Goal: Information Seeking & Learning: Learn about a topic

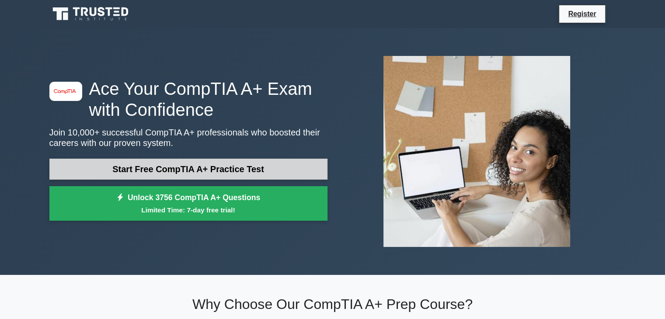
click at [263, 172] on link "Start Free CompTIA A+ Practice Test" at bounding box center [188, 169] width 278 height 21
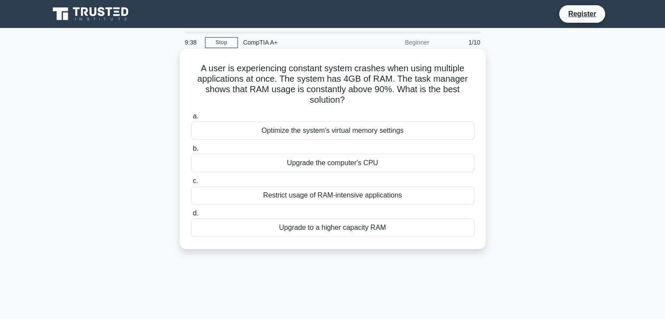
click at [392, 198] on div "Restrict usage of RAM-intensive applications" at bounding box center [332, 195] width 283 height 18
click at [191, 184] on input "c. Restrict usage of RAM-intensive applications" at bounding box center [191, 181] width 0 height 6
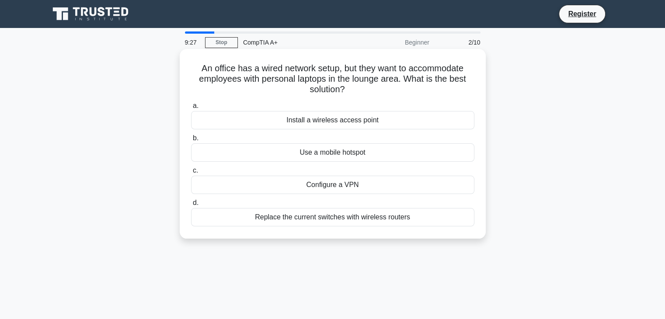
click at [374, 122] on div "Install a wireless access point" at bounding box center [332, 120] width 283 height 18
click at [191, 109] on input "a. Install a wireless access point" at bounding box center [191, 106] width 0 height 6
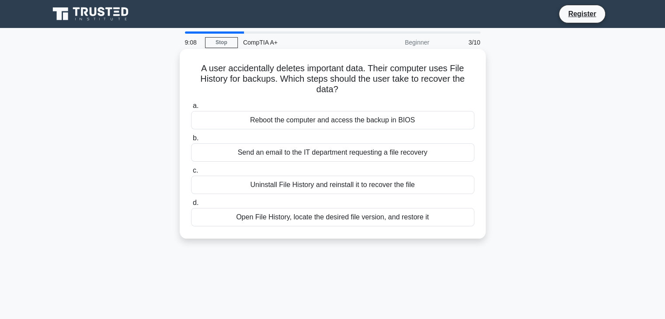
click at [319, 221] on div "Open File History, locate the desired file version, and restore it" at bounding box center [332, 217] width 283 height 18
click at [191, 206] on input "d. Open File History, locate the desired file version, and restore it" at bounding box center [191, 203] width 0 height 6
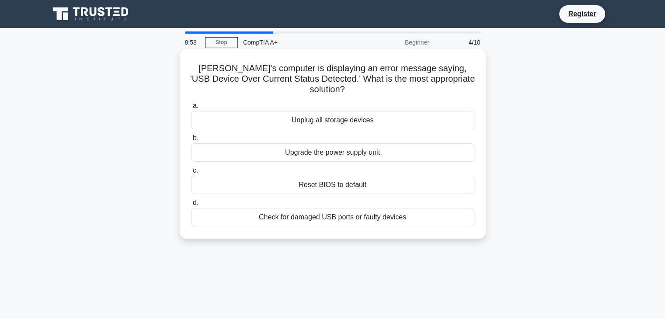
click at [329, 213] on div "Check for damaged USB ports or faulty devices" at bounding box center [332, 217] width 283 height 18
click at [191, 206] on input "d. Check for damaged USB ports or faulty devices" at bounding box center [191, 203] width 0 height 6
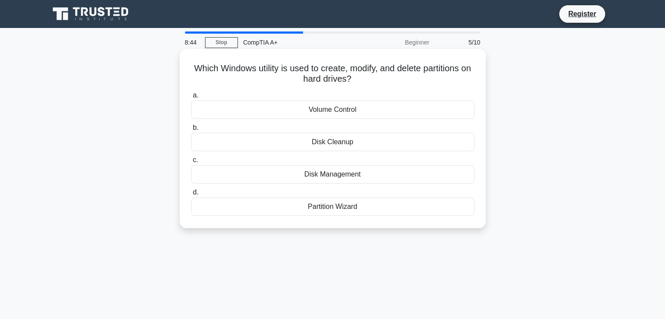
click at [401, 177] on div "Disk Management" at bounding box center [332, 174] width 283 height 18
click at [191, 163] on input "c. Disk Management" at bounding box center [191, 160] width 0 height 6
click at [366, 172] on div "PS/2 port" at bounding box center [332, 174] width 283 height 18
click at [191, 163] on input "c. PS/2 port" at bounding box center [191, 160] width 0 height 6
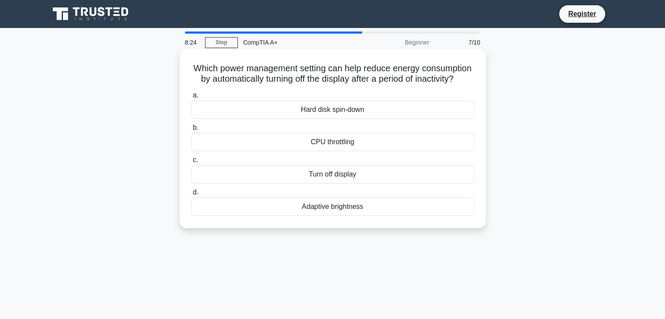
click at [359, 184] on div "Turn off display" at bounding box center [332, 174] width 283 height 18
click at [191, 163] on input "c. Turn off display" at bounding box center [191, 160] width 0 height 6
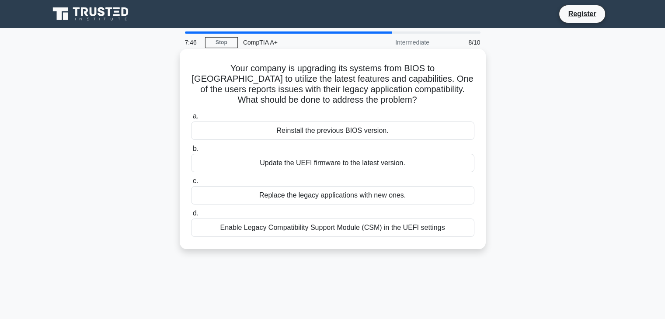
click at [380, 227] on div "Enable Legacy Compatibility Support Module (CSM) in the UEFI settings" at bounding box center [332, 228] width 283 height 18
click at [191, 216] on input "d. Enable Legacy Compatibility Support Module (CSM) in the UEFI settings" at bounding box center [191, 214] width 0 height 6
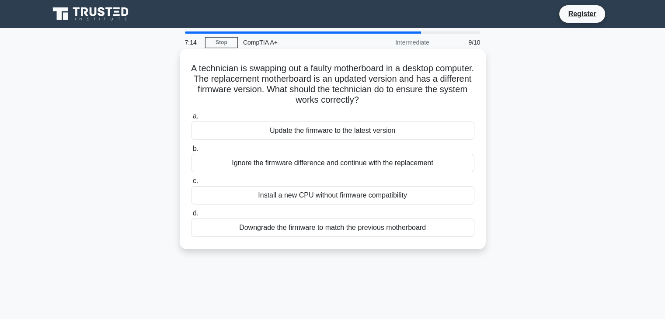
click at [365, 233] on div "Downgrade the firmware to match the previous motherboard" at bounding box center [332, 228] width 283 height 18
click at [191, 216] on input "d. Downgrade the firmware to match the previous motherboard" at bounding box center [191, 214] width 0 height 6
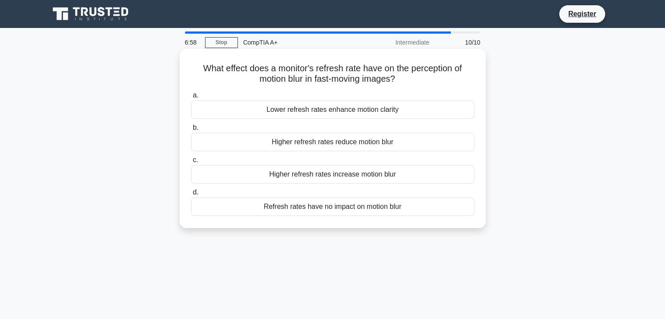
click at [338, 144] on div "Higher refresh rates reduce motion blur" at bounding box center [332, 142] width 283 height 18
click at [191, 131] on input "b. Higher refresh rates reduce motion blur" at bounding box center [191, 128] width 0 height 6
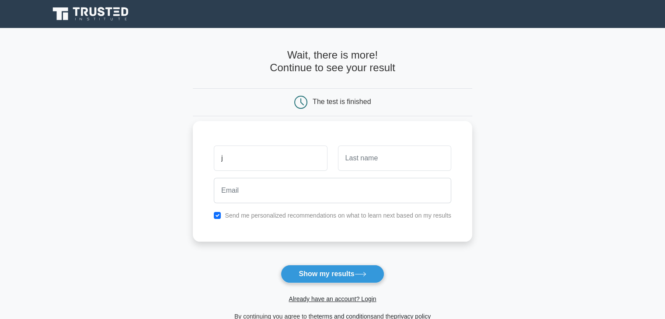
type input "[PERSON_NAME]"
click at [379, 166] on input "text" at bounding box center [394, 158] width 113 height 25
type input "[PERSON_NAME]"
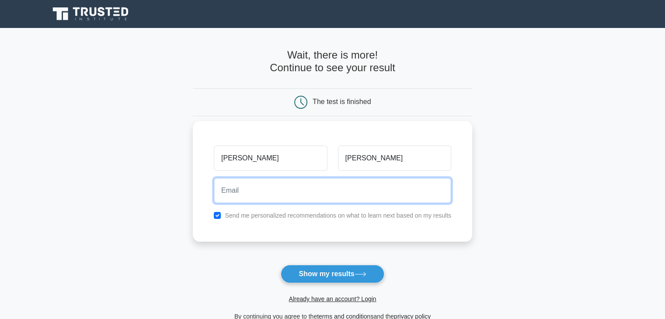
click at [358, 191] on input "email" at bounding box center [332, 190] width 237 height 25
type input "[EMAIL_ADDRESS][DOMAIN_NAME]"
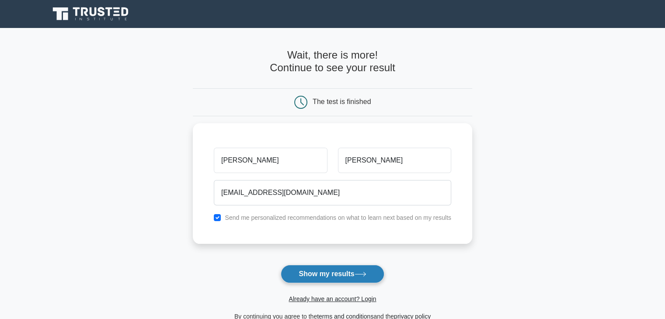
click at [336, 271] on button "Show my results" at bounding box center [332, 274] width 103 height 18
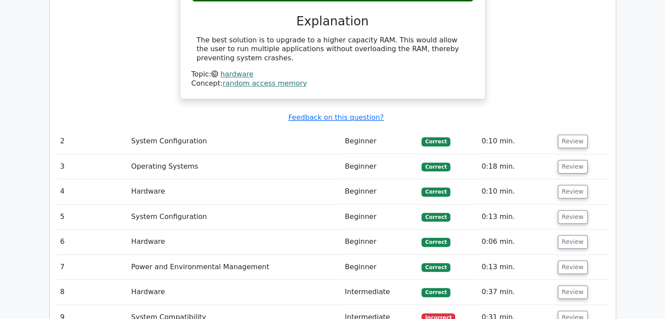
scroll to position [927, 0]
